Goal: Check status: Check status

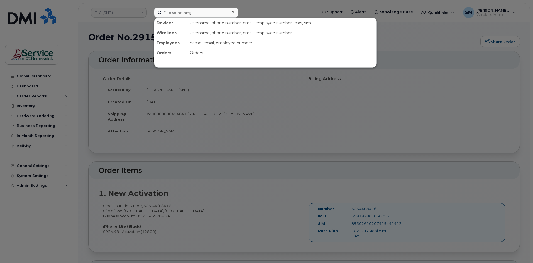
click at [206, 16] on input at bounding box center [196, 13] width 84 height 10
type input "297873"
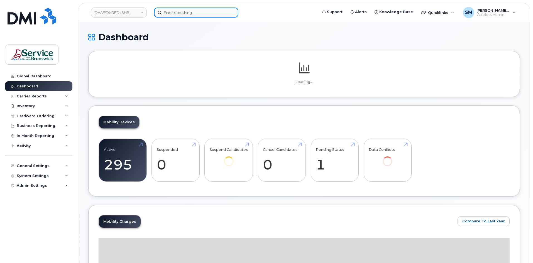
click at [171, 11] on input at bounding box center [196, 13] width 84 height 10
paste input "297873"
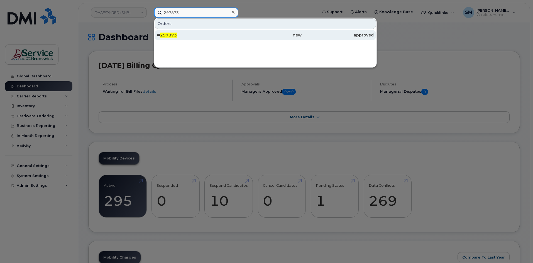
type input "297873"
click at [181, 36] on div "# 297873" at bounding box center [193, 35] width 72 height 6
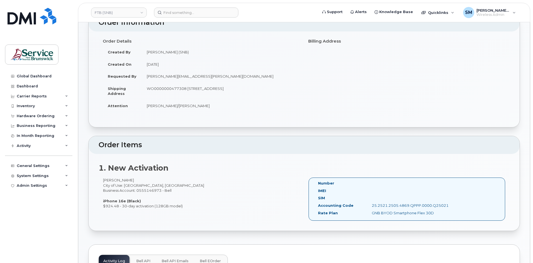
scroll to position [28, 0]
